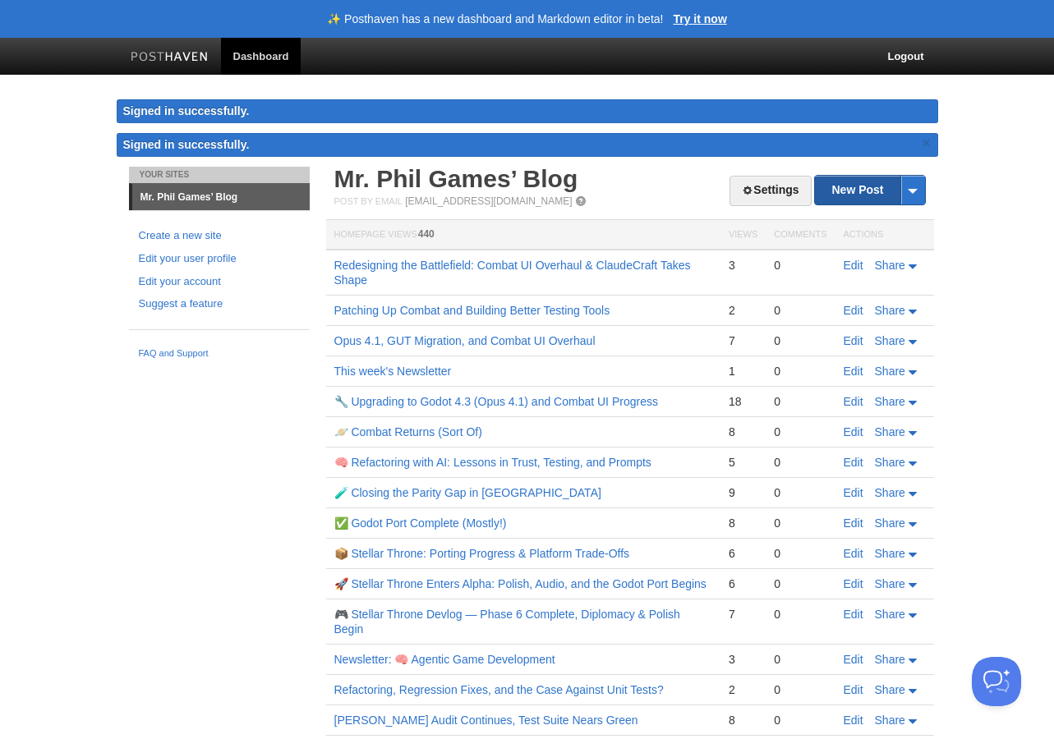
click at [844, 189] on link "New Post" at bounding box center [869, 190] width 109 height 29
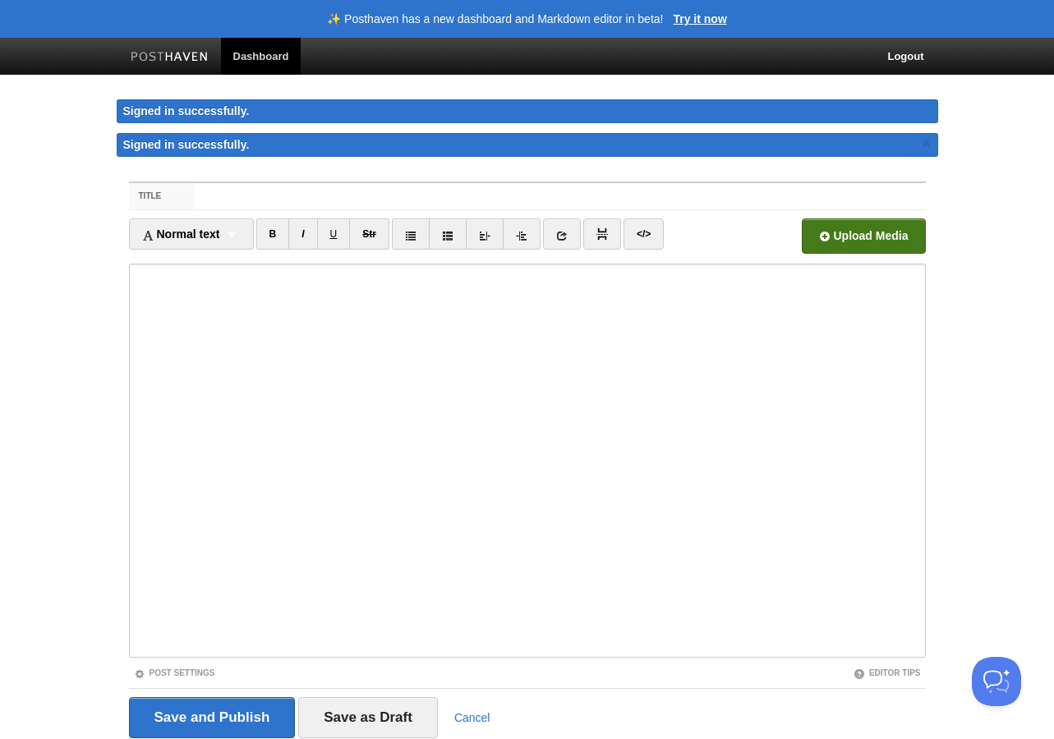
click at [823, 236] on input "file" at bounding box center [367, 241] width 1244 height 84
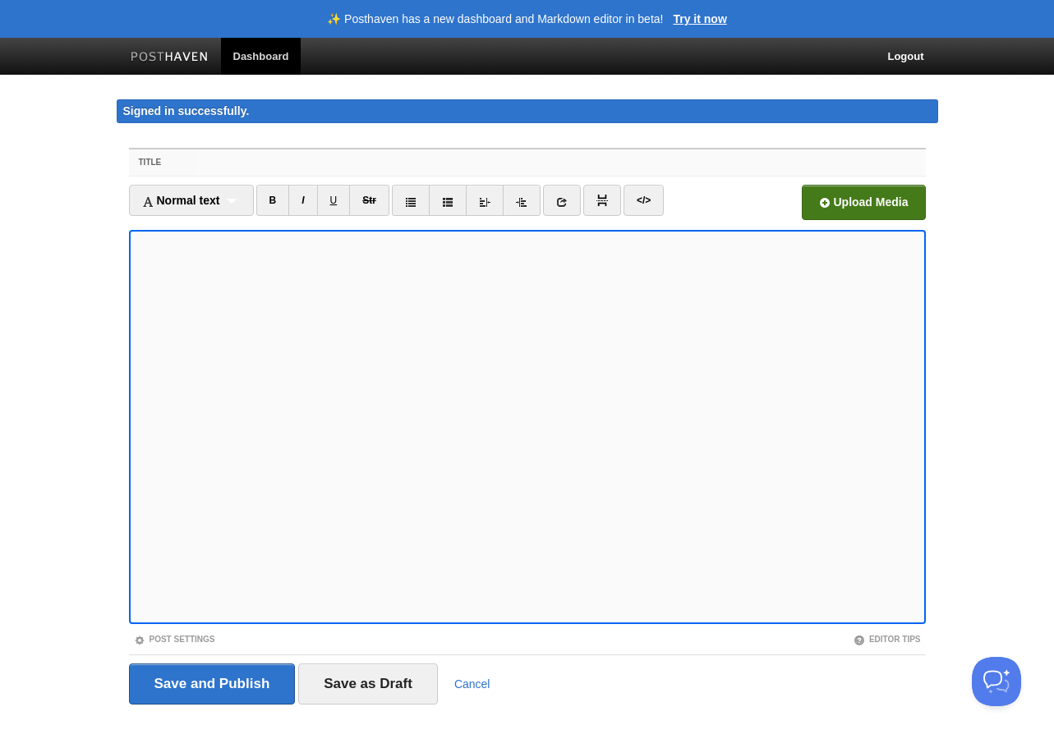
click at [280, 163] on input "Title" at bounding box center [560, 163] width 730 height 26
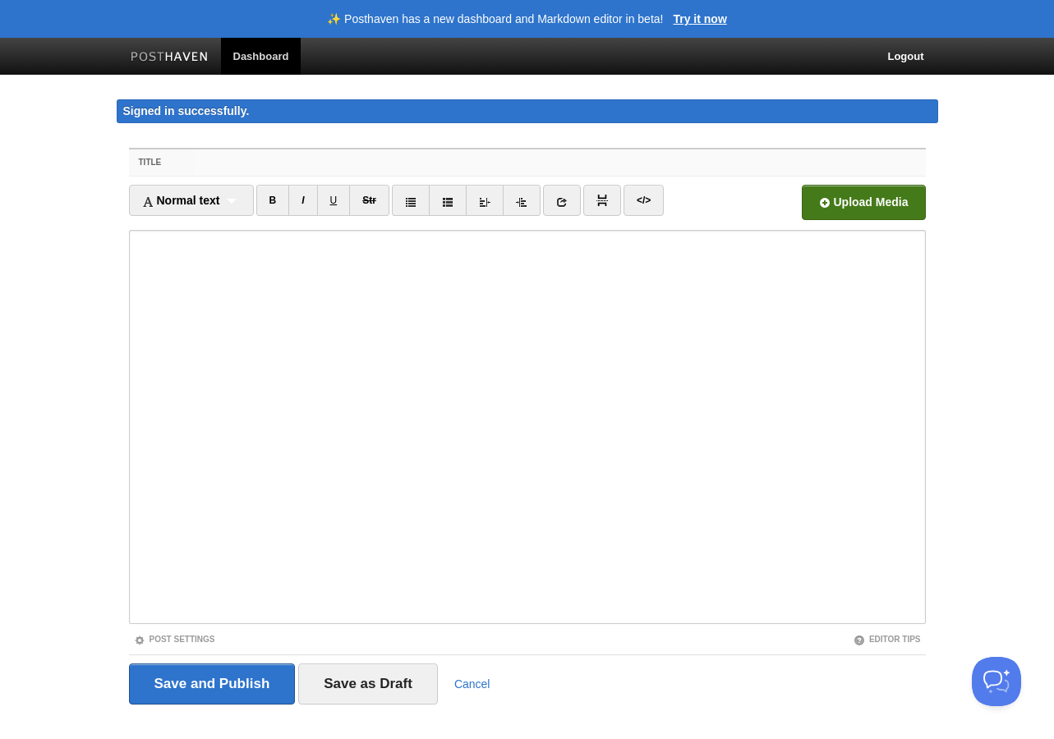
paste input "Bugs, Battles, and a Bit of Scroll Sorcery"
type input "Bugs, Battles, and a Bit of Scroll Sorcery"
click at [198, 642] on link "Post Settings" at bounding box center [174, 639] width 81 height 9
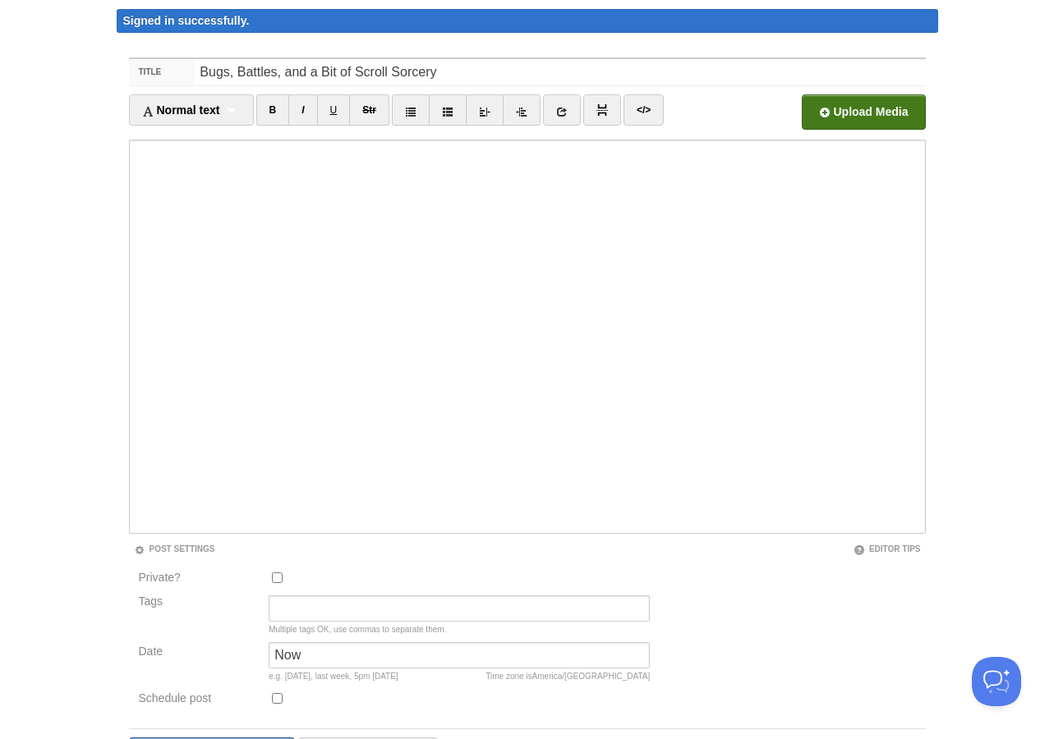
scroll to position [150, 0]
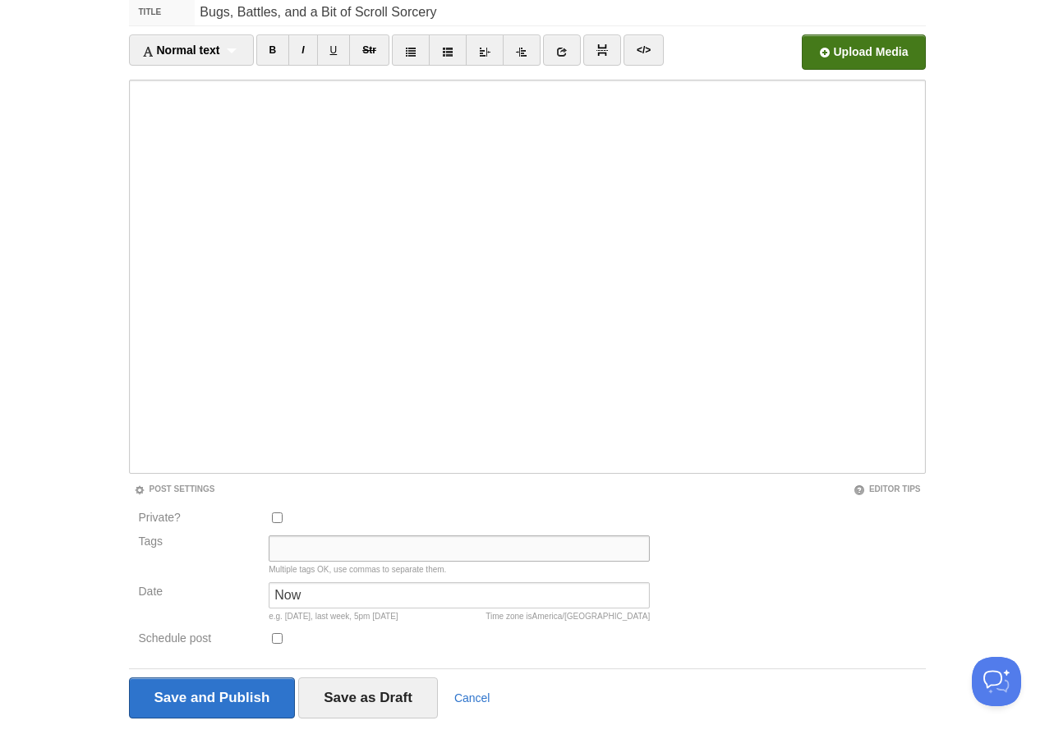
click at [317, 554] on input "Tags" at bounding box center [459, 549] width 381 height 26
paste input "gamedev, indiedev, scifi, godot, uiux, bugfixes, 4X, AIassisted, teaching, cour…"
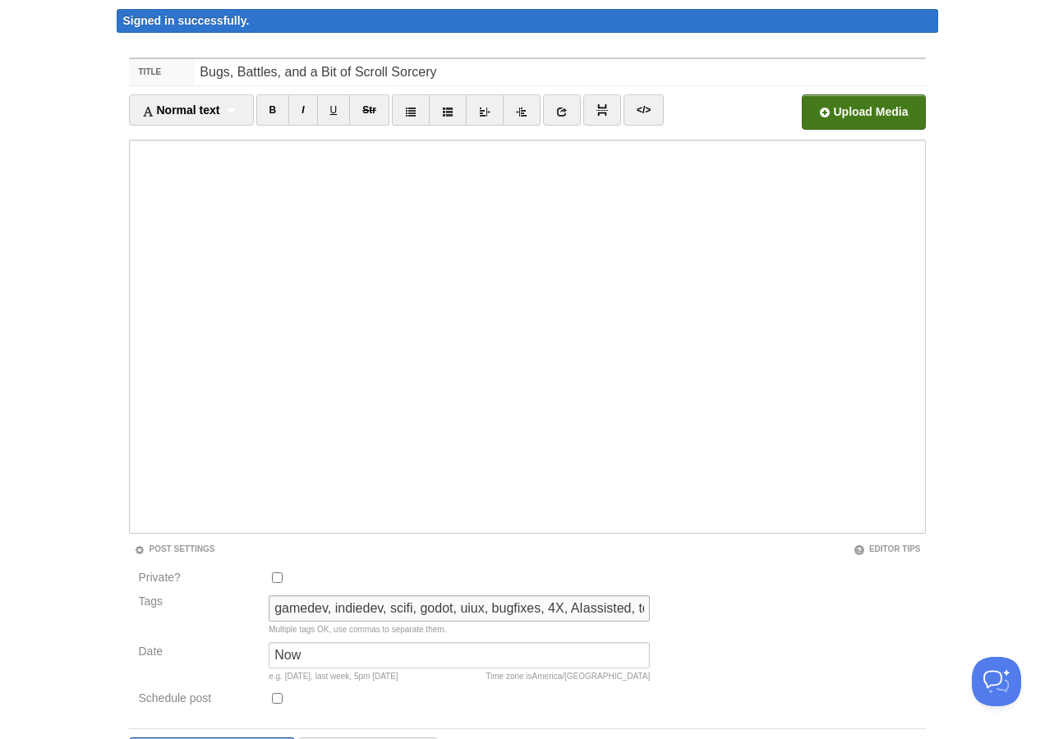
scroll to position [0, 0]
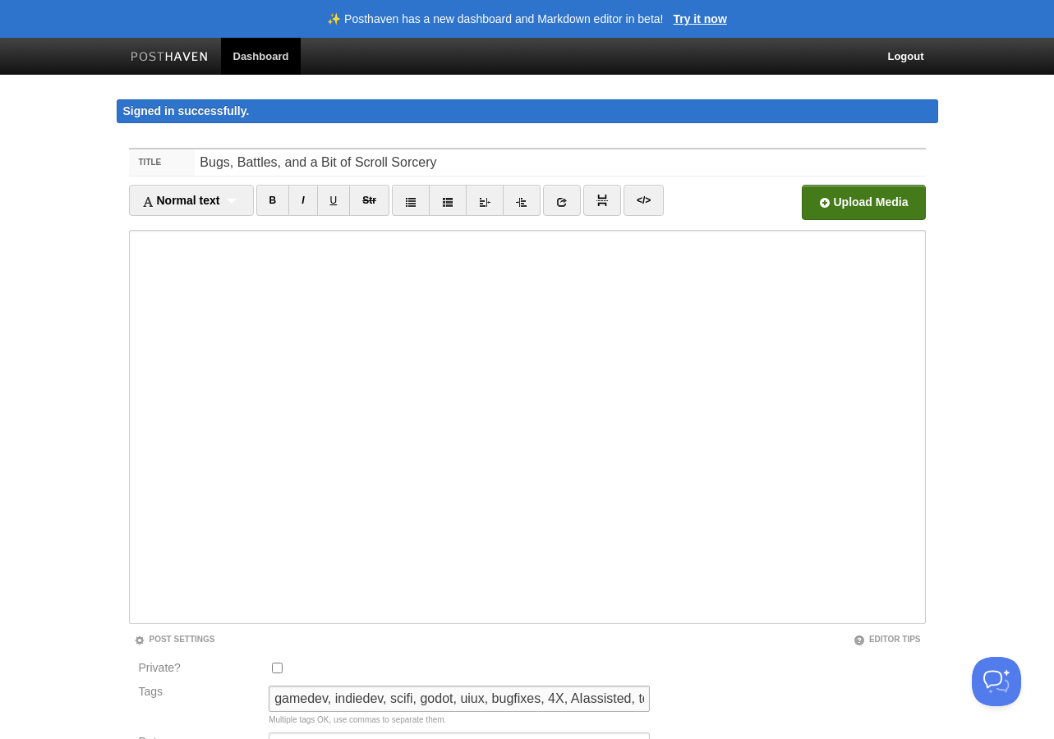
type input "gamedev, indiedev, scifi, godot, uiux, bugfixes, 4X, AIassisted, teaching, cour…"
drag, startPoint x: 468, startPoint y: 166, endPoint x: 179, endPoint y: 159, distance: 289.2
click at [179, 159] on div "Title Bugs, Battles, and a Bit of Scroll Sorcery" at bounding box center [527, 163] width 797 height 27
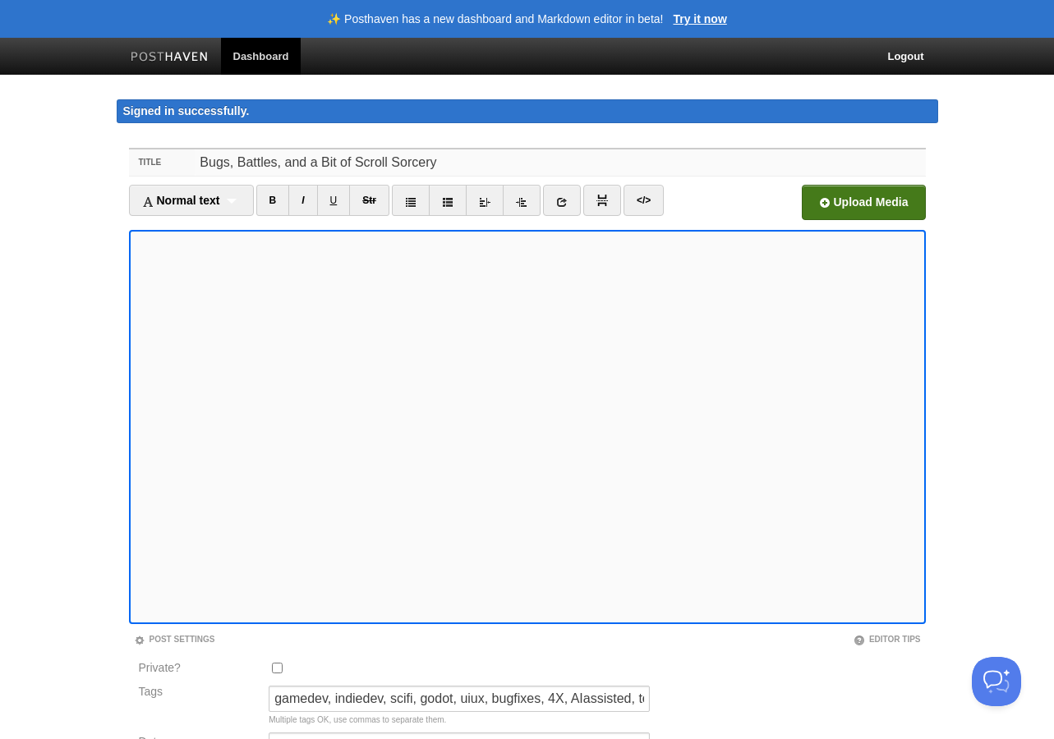
click at [449, 159] on input "Bugs, Battles, and a Bit of Scroll Sorcery" at bounding box center [560, 163] width 730 height 26
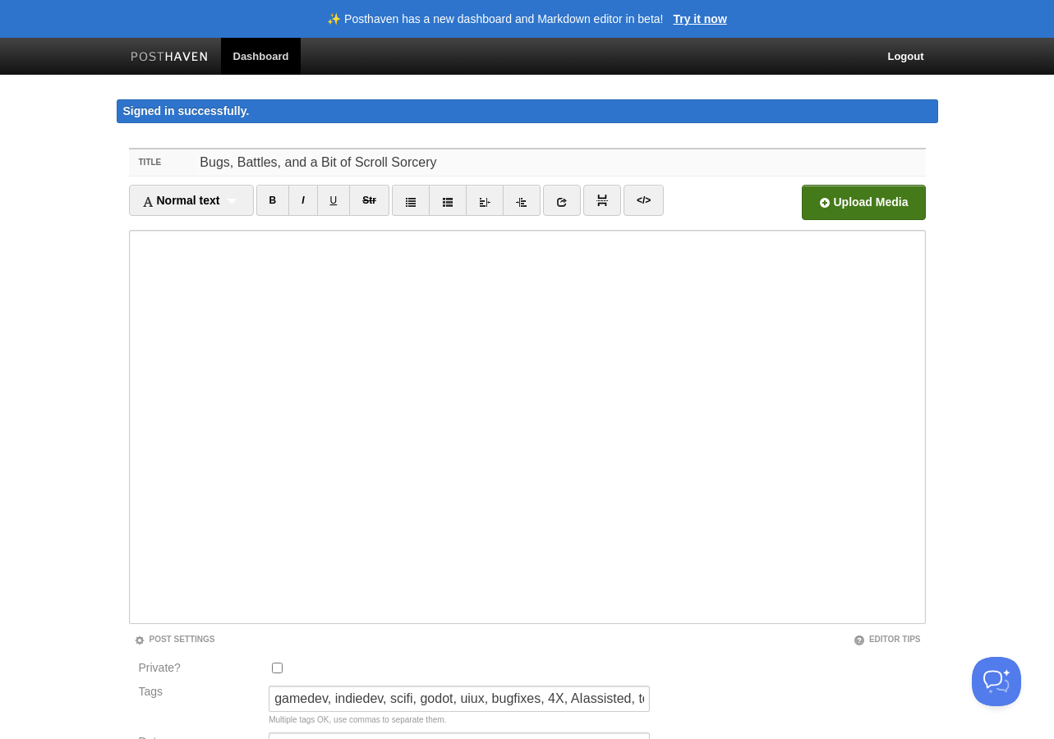
drag, startPoint x: 456, startPoint y: 162, endPoint x: 173, endPoint y: 158, distance: 283.4
click at [172, 158] on div "Title Bugs, Battles, and a Bit of Scroll Sorcery" at bounding box center [527, 163] width 797 height 27
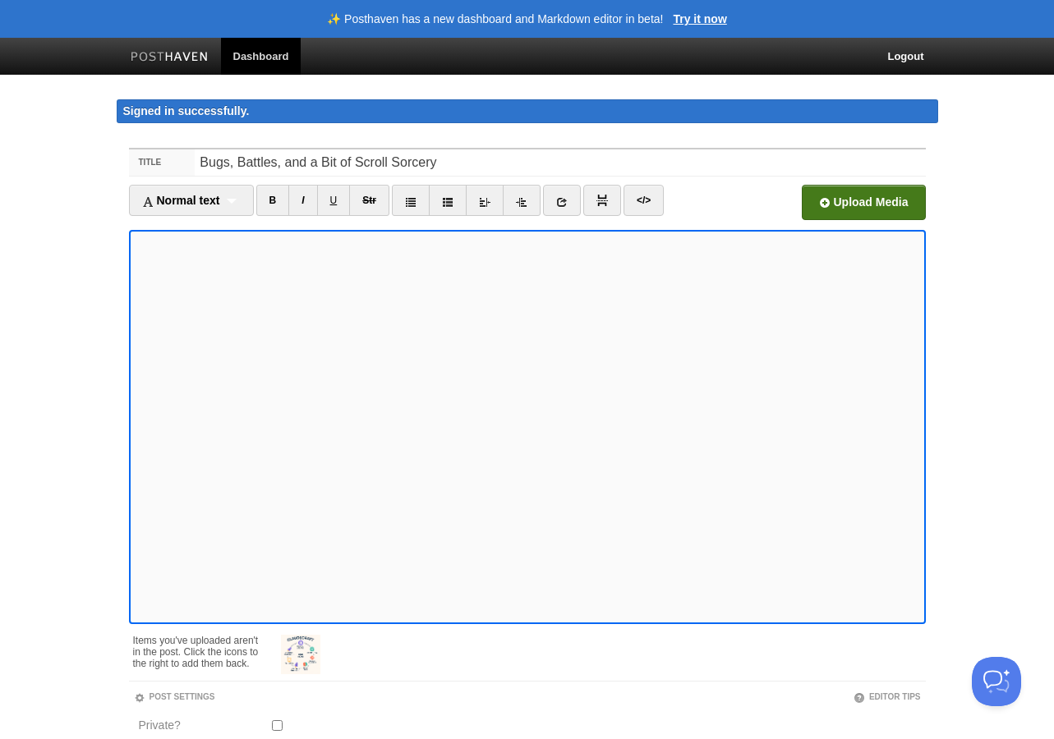
scroll to position [151, 0]
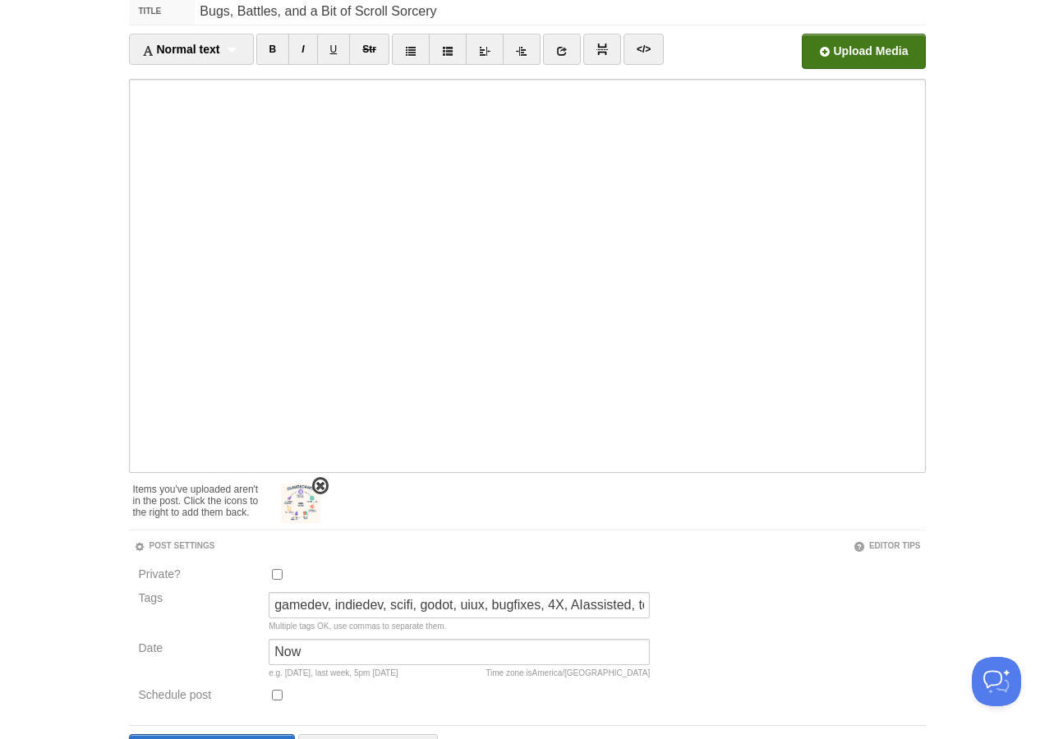
click at [322, 481] on span at bounding box center [321, 487] width 12 height 12
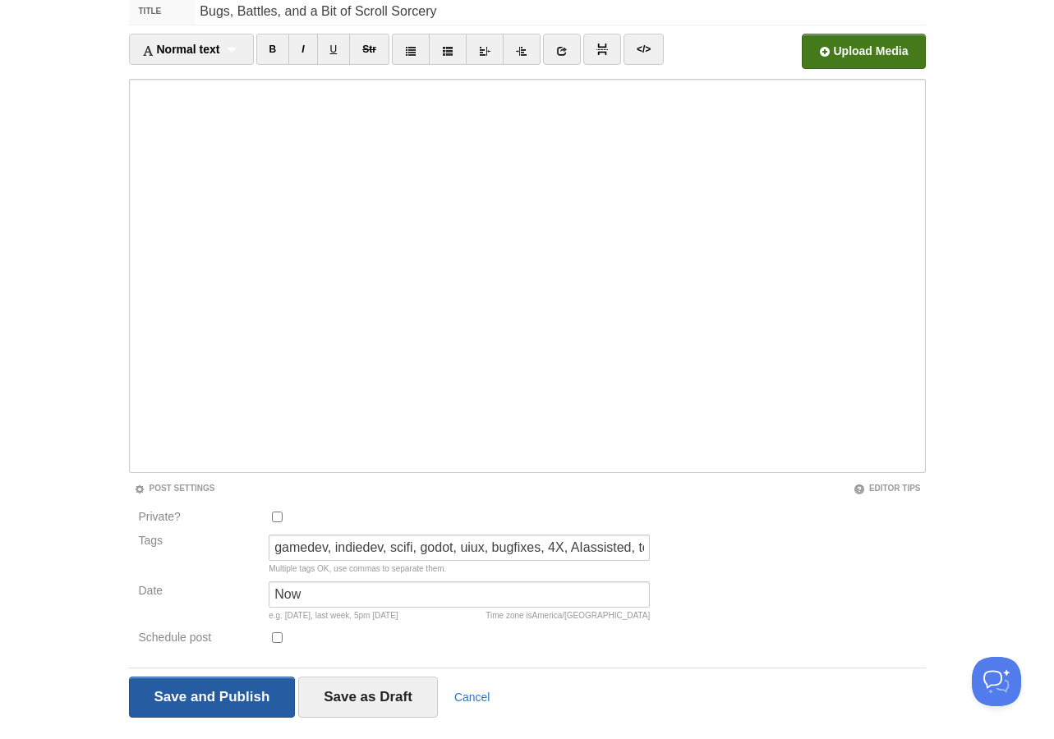
click at [198, 697] on input "Save and Publish" at bounding box center [212, 697] width 167 height 41
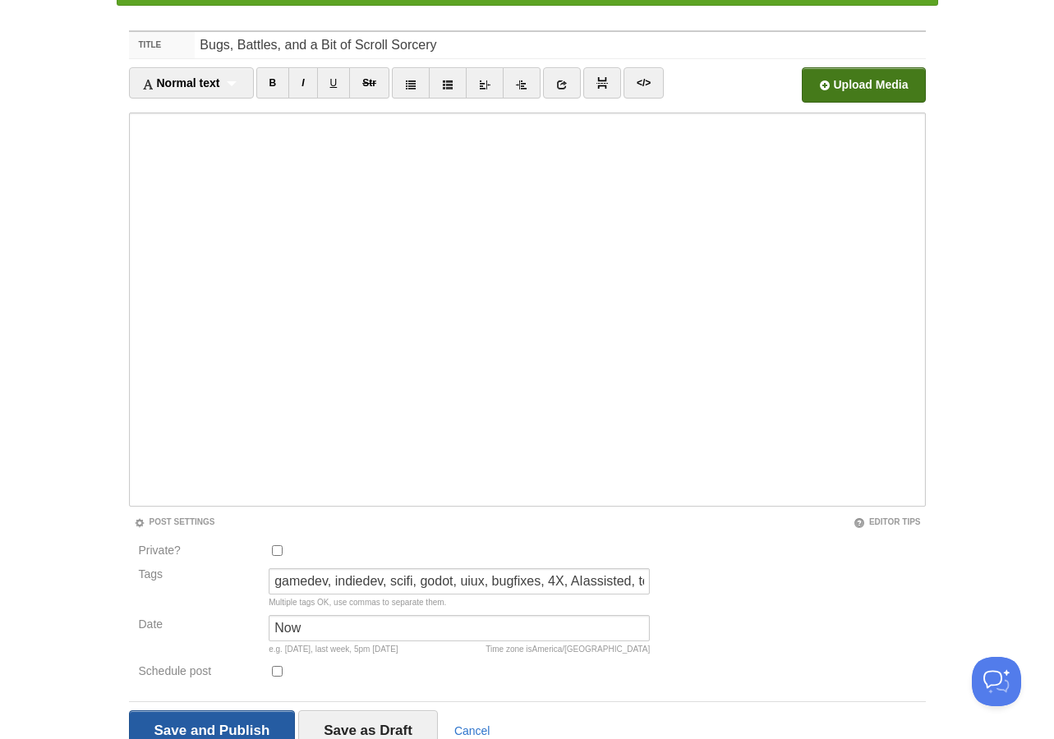
scroll to position [133, 0]
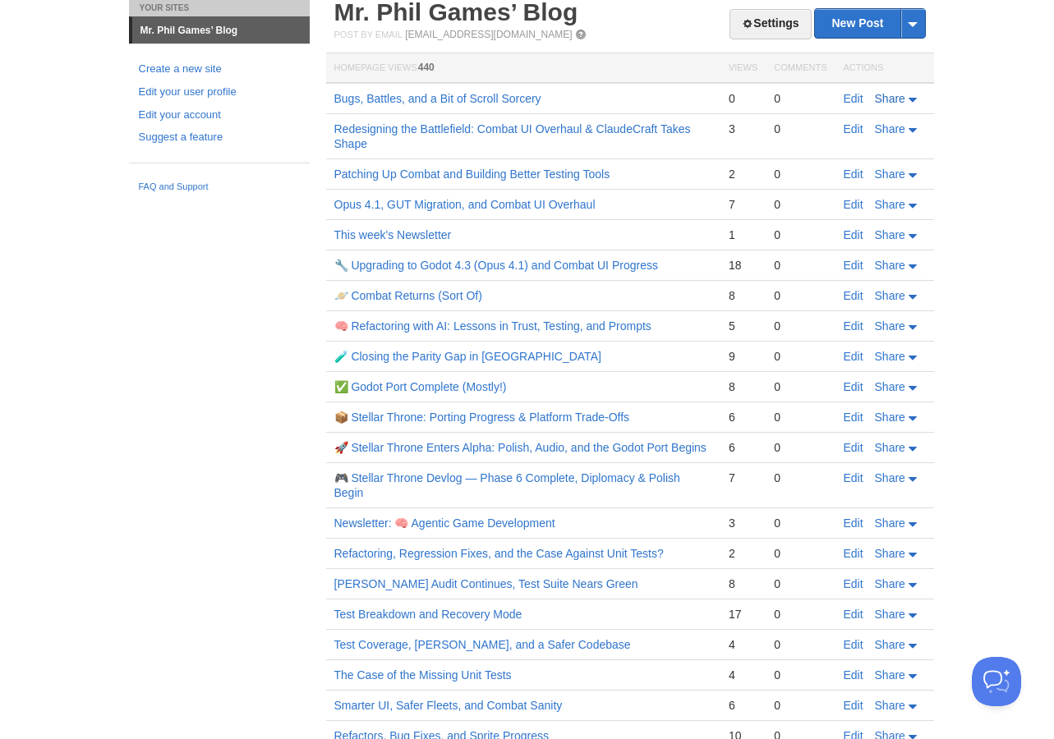
click at [893, 101] on span "Share" at bounding box center [890, 98] width 30 height 13
click at [869, 154] on span "Twitter" at bounding box center [853, 149] width 37 height 13
